Goal: Information Seeking & Learning: Learn about a topic

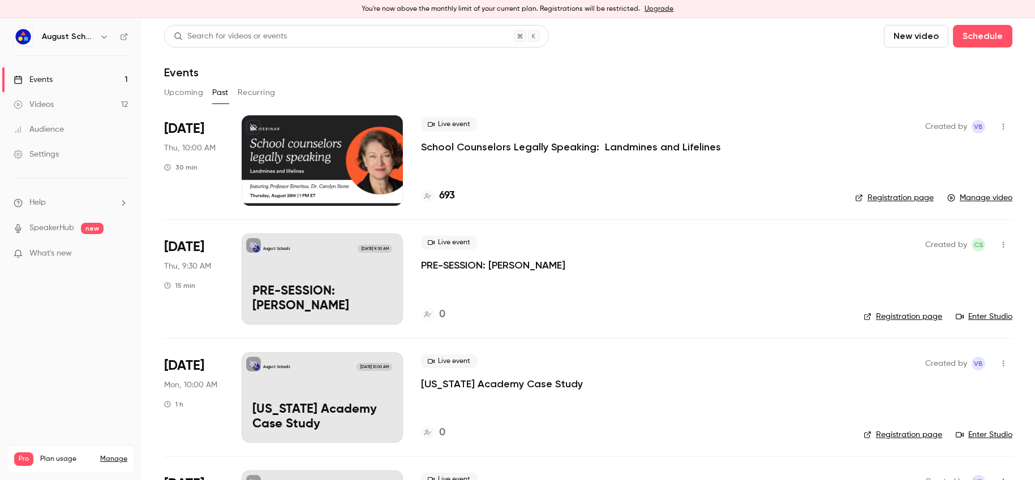
click at [643, 172] on div "Live event School Counselors Legally Speaking: Landmines and Lifelines 693" at bounding box center [629, 160] width 416 height 91
click at [607, 143] on p "School Counselors Legally Speaking: Landmines and Lifelines" at bounding box center [571, 147] width 300 height 14
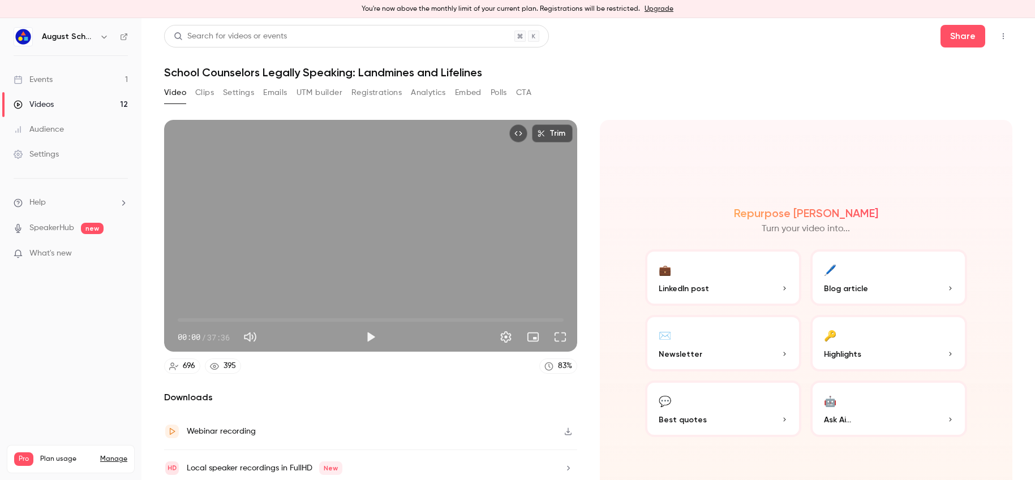
click at [396, 94] on button "Registrations" at bounding box center [376, 93] width 50 height 18
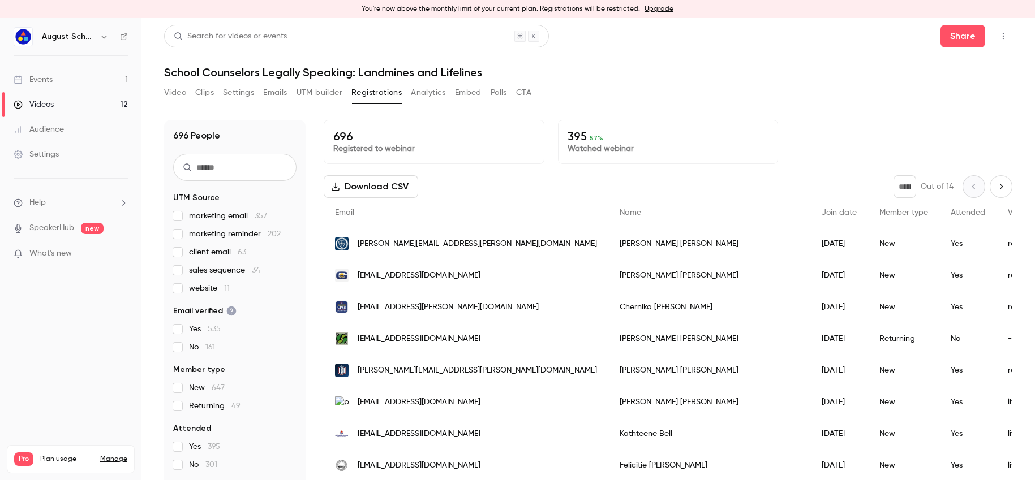
click at [216, 170] on input "text" at bounding box center [234, 167] width 123 height 27
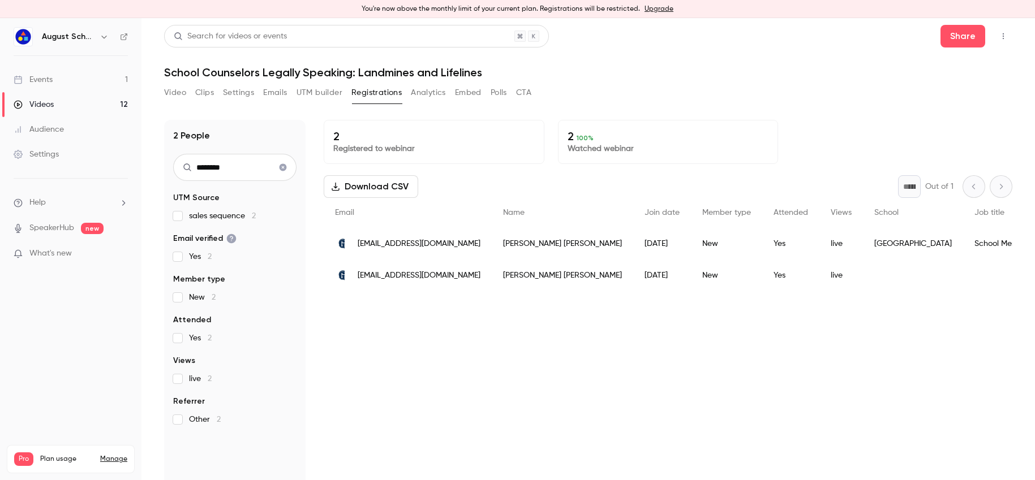
type input "********"
click at [283, 168] on icon "Clear search" at bounding box center [283, 167] width 7 height 7
